Goal: Task Accomplishment & Management: Use online tool/utility

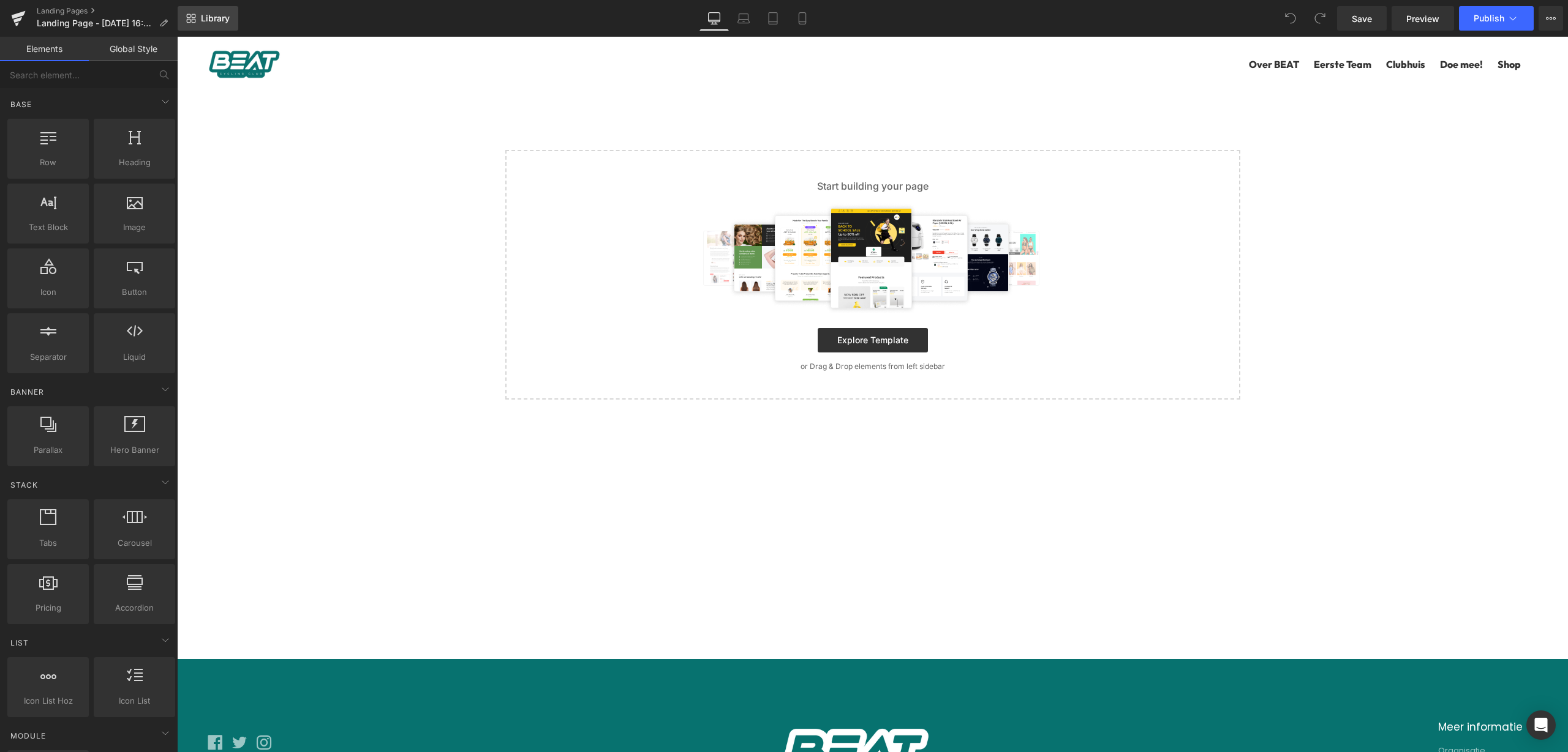
click at [217, 19] on span "Library" at bounding box center [215, 18] width 29 height 11
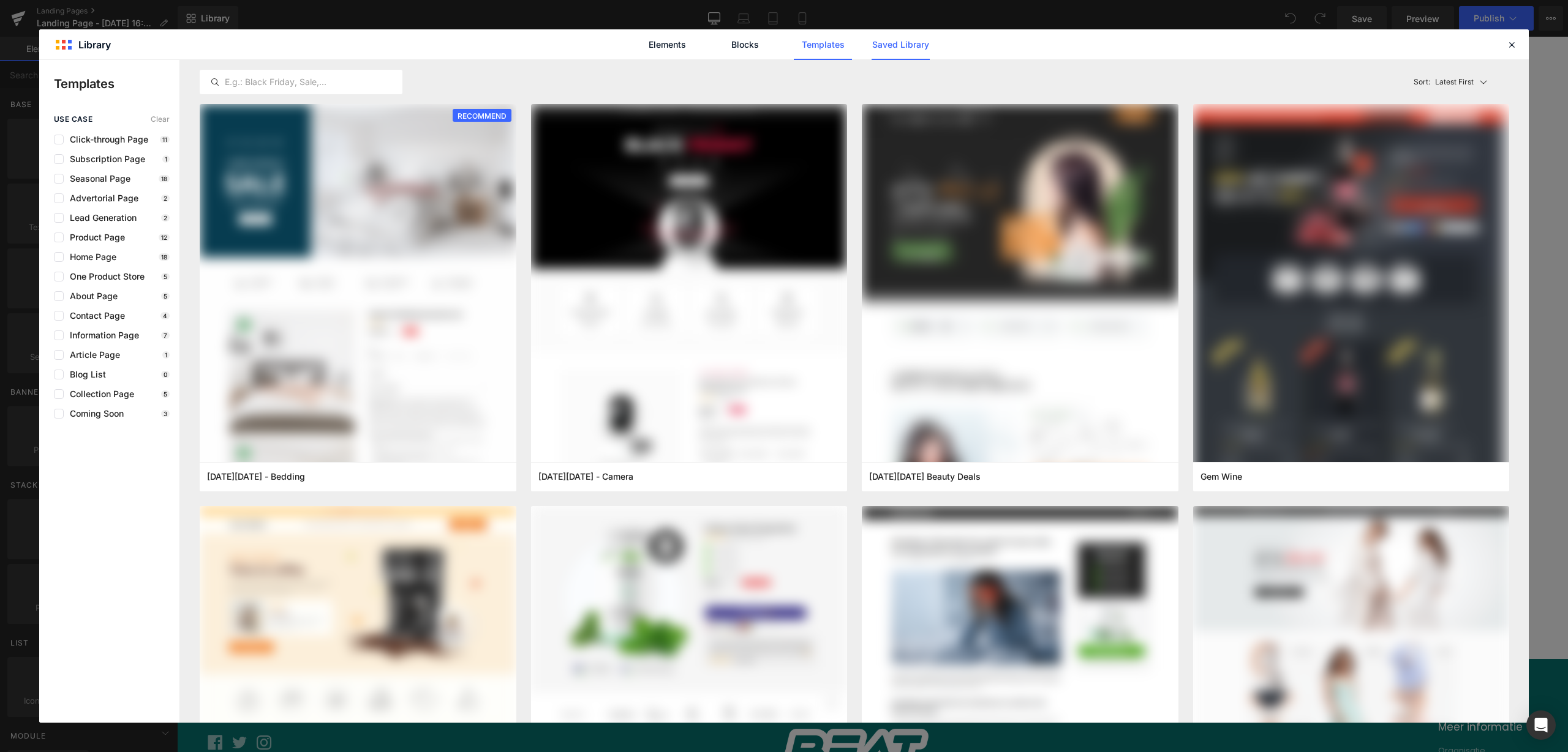
click at [892, 49] on link "Saved Library" at bounding box center [900, 44] width 58 height 31
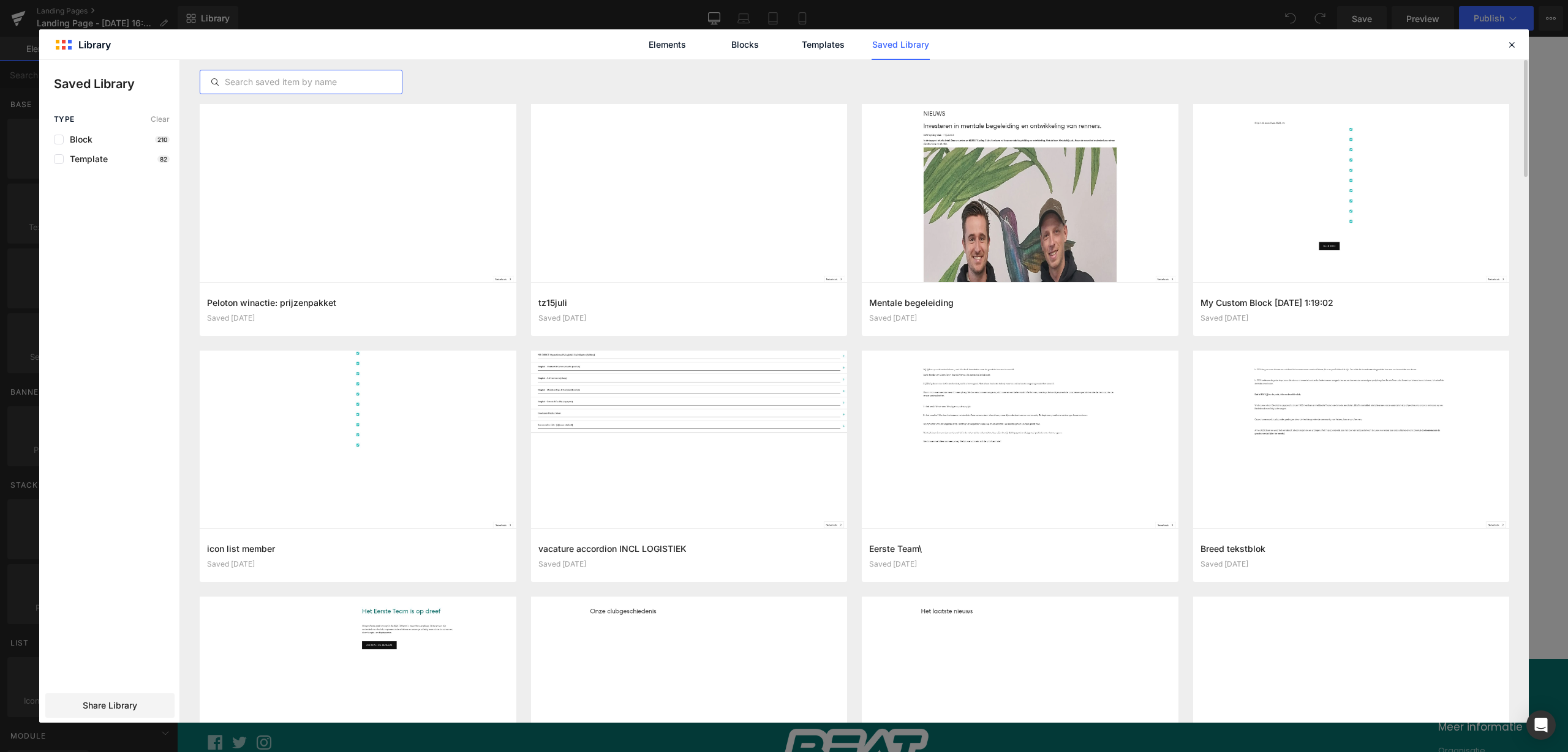
click at [286, 89] on input "text" at bounding box center [301, 82] width 201 height 15
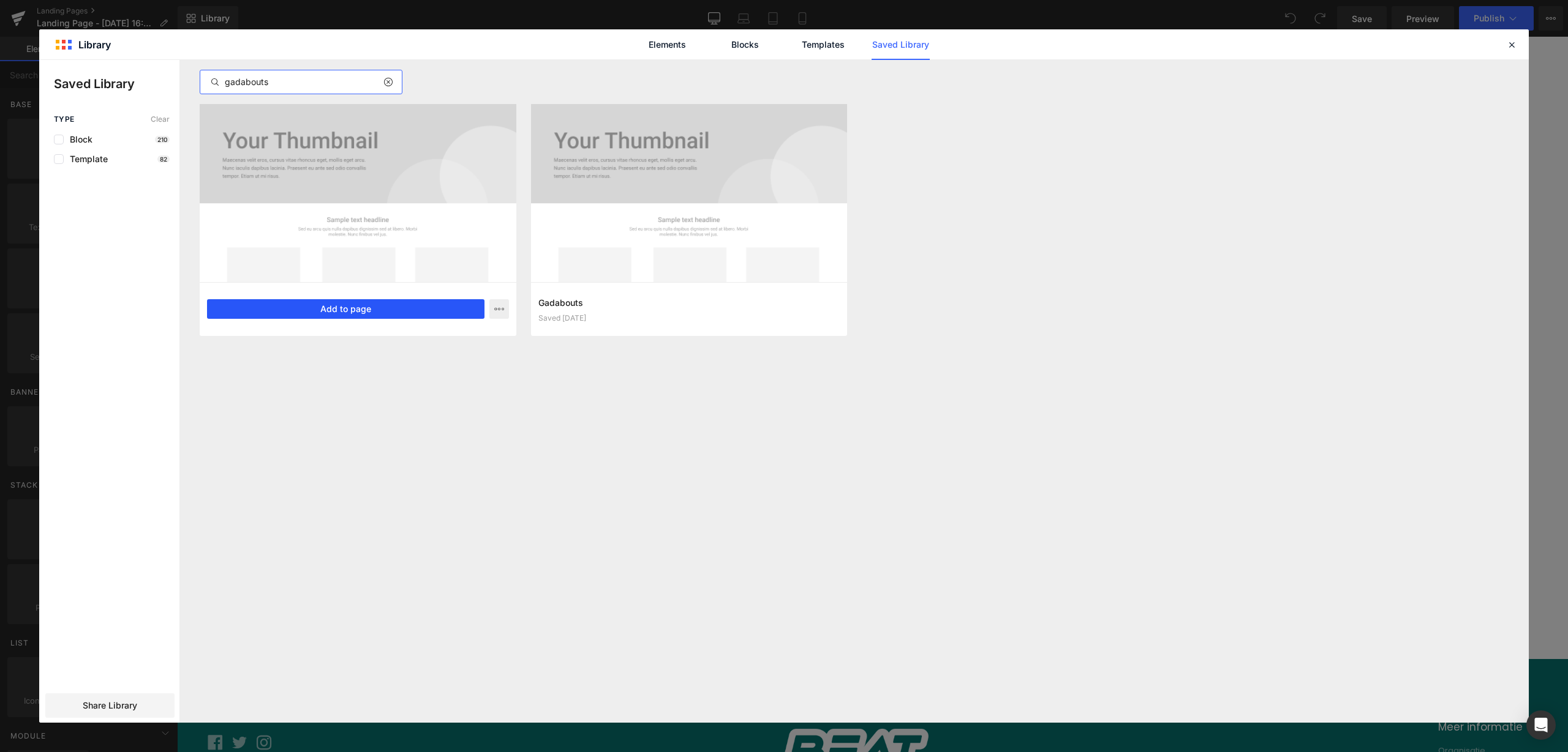
type input "gadabouts"
click at [363, 302] on button "Add to page" at bounding box center [346, 309] width 278 height 20
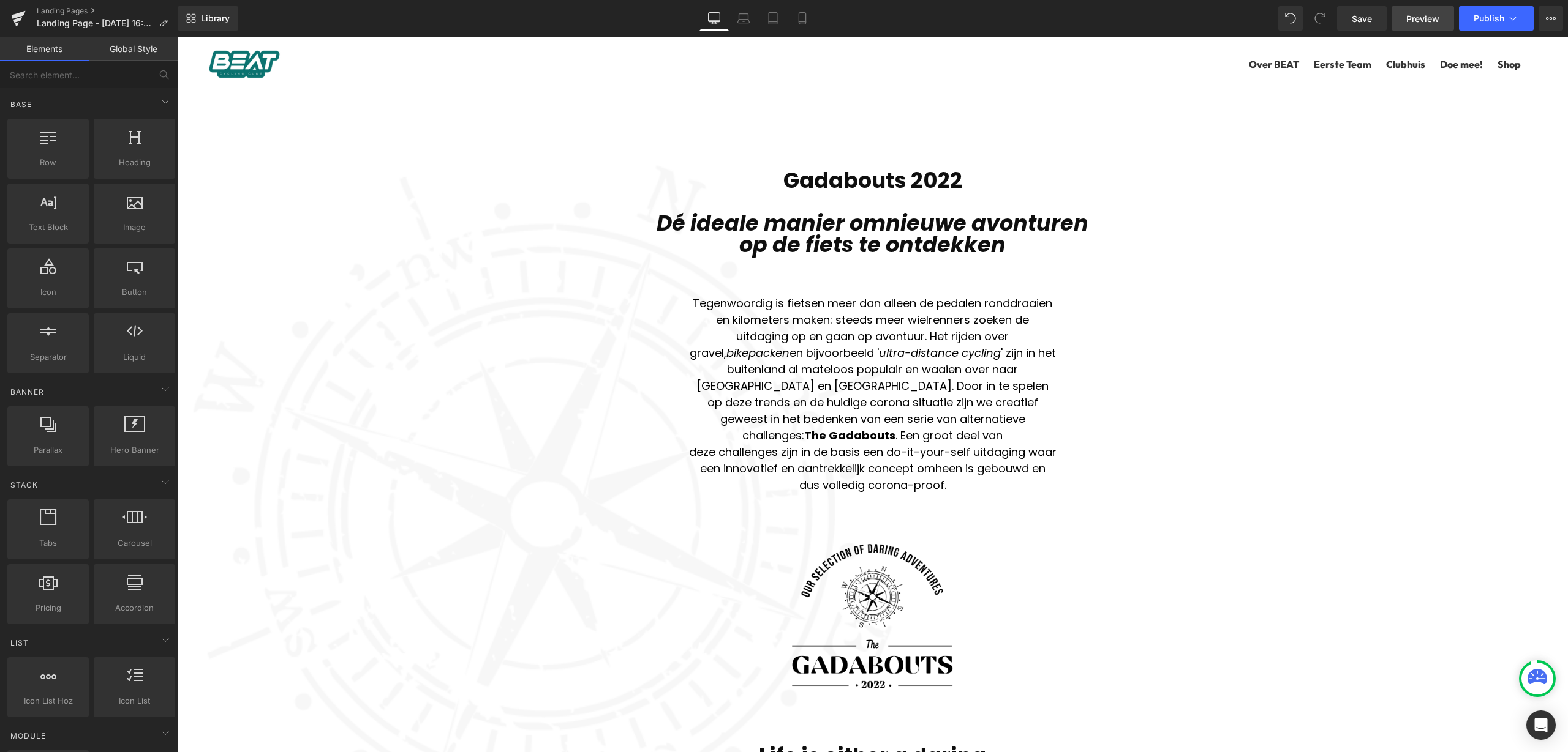
click at [1431, 24] on span "Preview" at bounding box center [1423, 18] width 33 height 13
click at [1361, 24] on link "Save" at bounding box center [1361, 18] width 50 height 24
click at [1420, 15] on span "Preview" at bounding box center [1423, 18] width 33 height 13
